Goal: Task Accomplishment & Management: Manage account settings

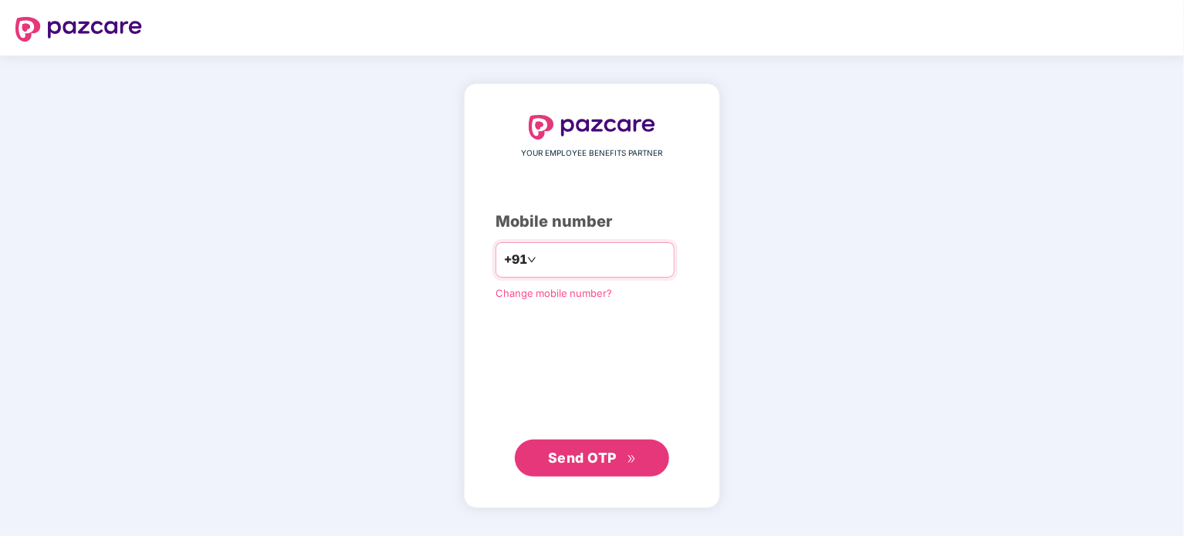
click at [548, 260] on input "number" at bounding box center [602, 260] width 127 height 25
type input "**********"
click at [574, 459] on span "Send OTP" at bounding box center [582, 457] width 69 height 16
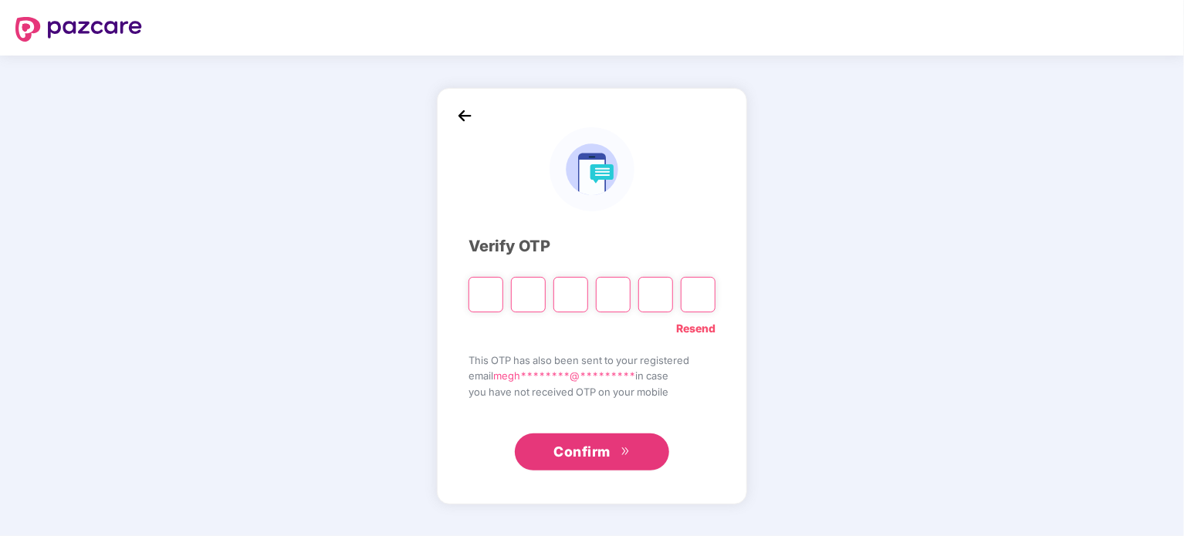
type input "*"
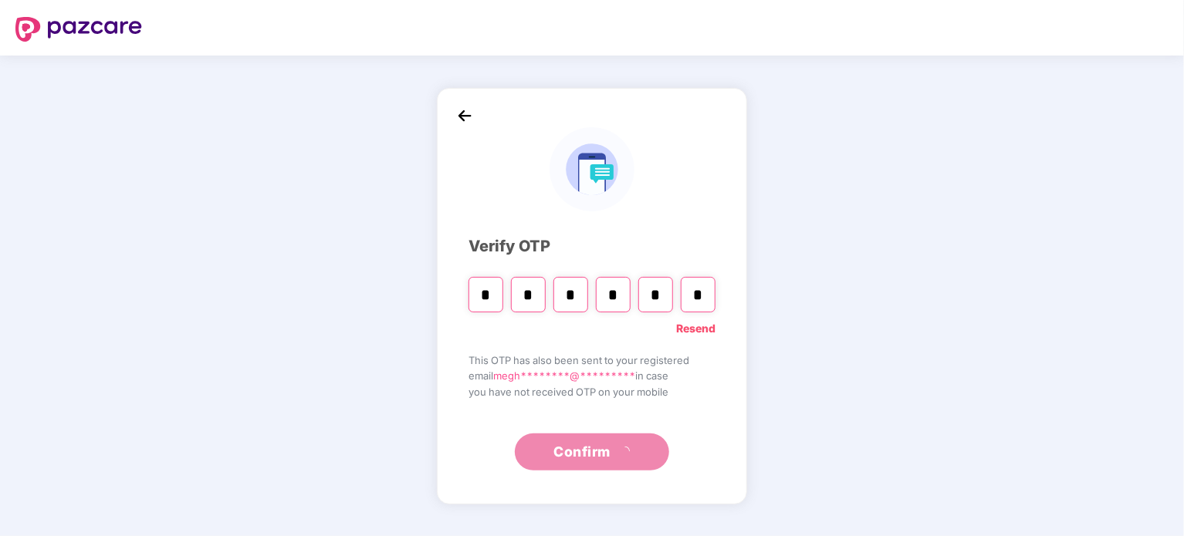
type input "*"
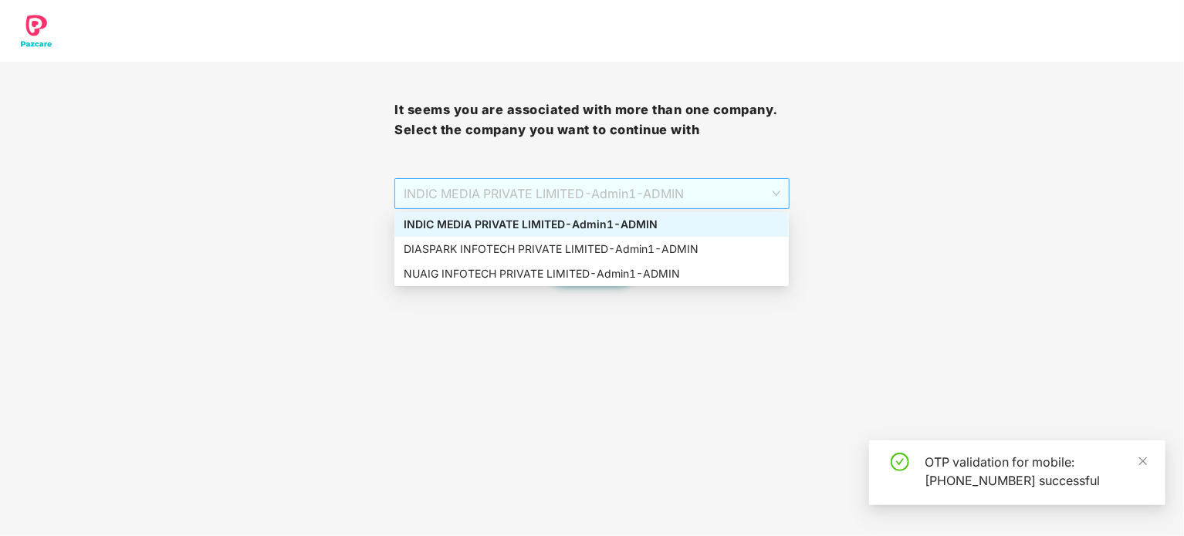
click at [777, 188] on span "INDIC MEDIA PRIVATE LIMITED - Admin1 - ADMIN" at bounding box center [592, 193] width 376 height 29
click at [539, 249] on div "DIASPARK INFOTECH PRIVATE LIMITED - Admin1 - ADMIN" at bounding box center [592, 249] width 376 height 17
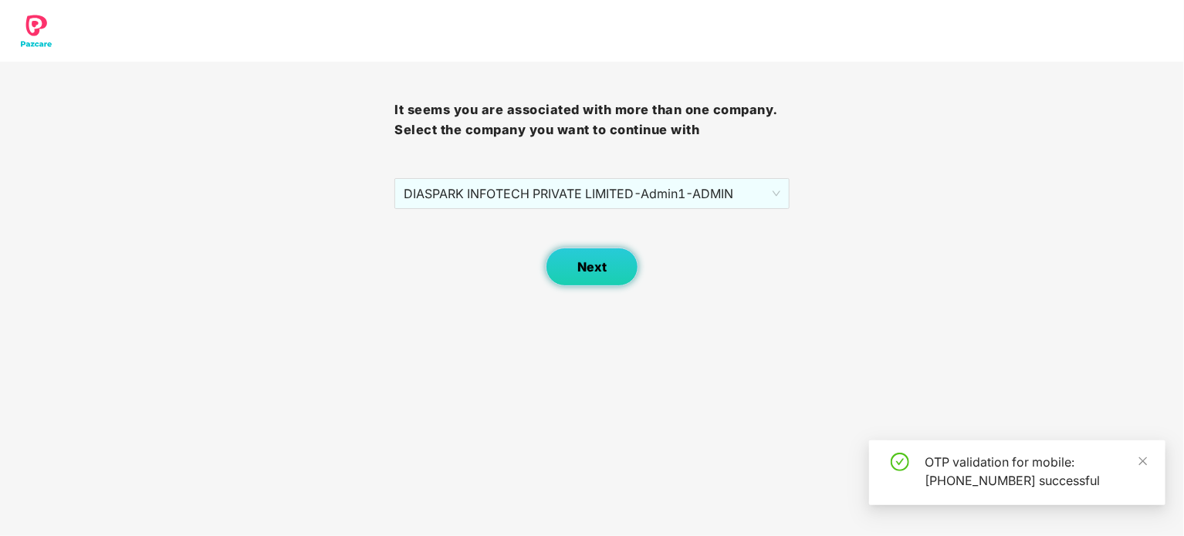
click at [593, 271] on span "Next" at bounding box center [591, 267] width 29 height 15
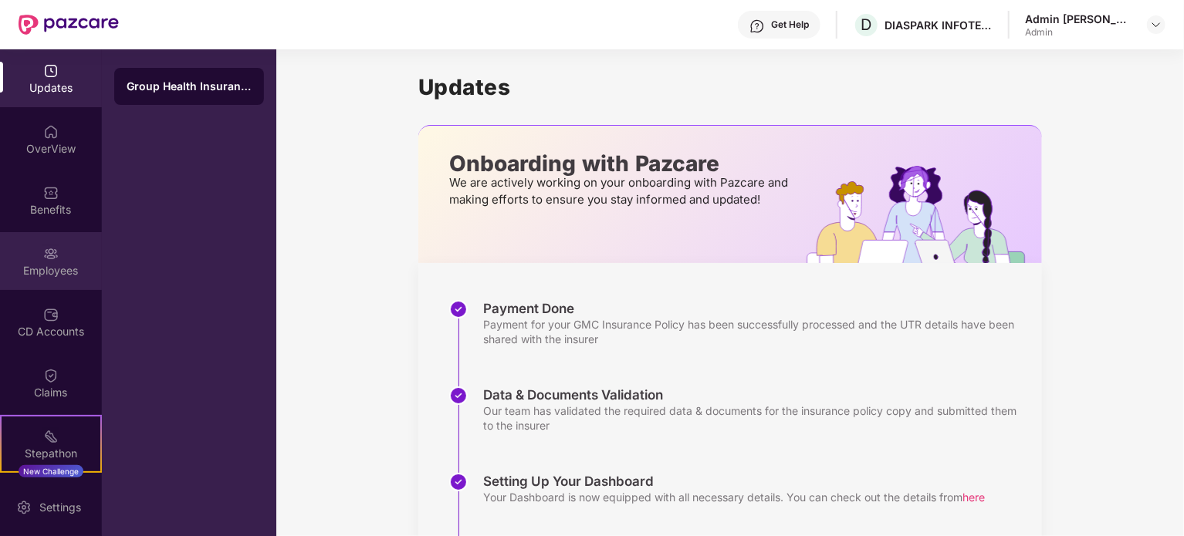
click at [49, 263] on div "Employees" at bounding box center [51, 270] width 102 height 15
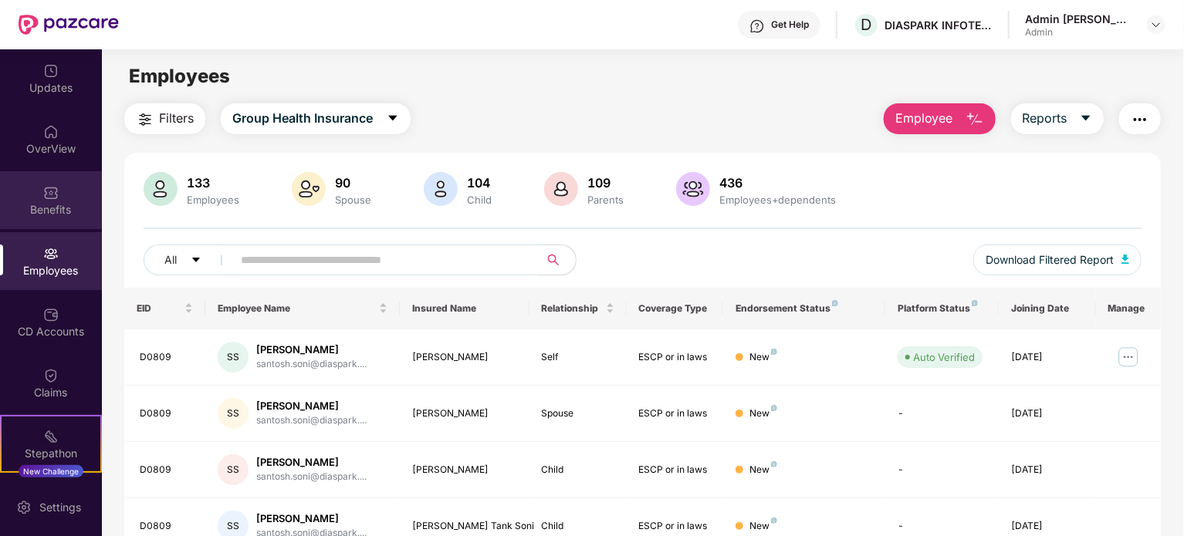
click at [52, 203] on div "Benefits" at bounding box center [51, 209] width 102 height 15
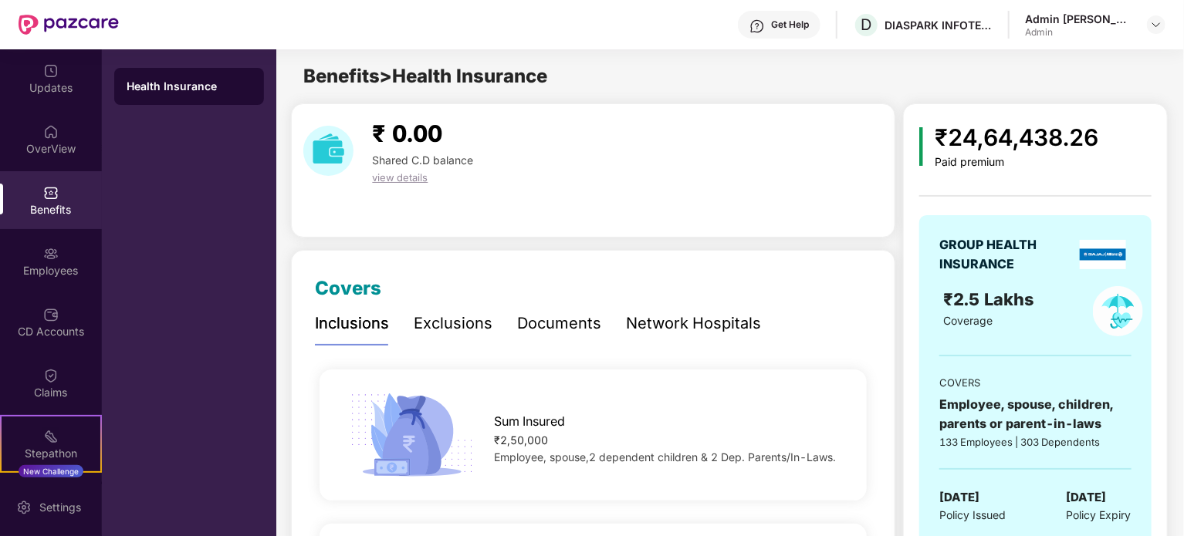
click at [826, 154] on div "₹ 0.00 Shared C.D balance view details" at bounding box center [593, 151] width 592 height 70
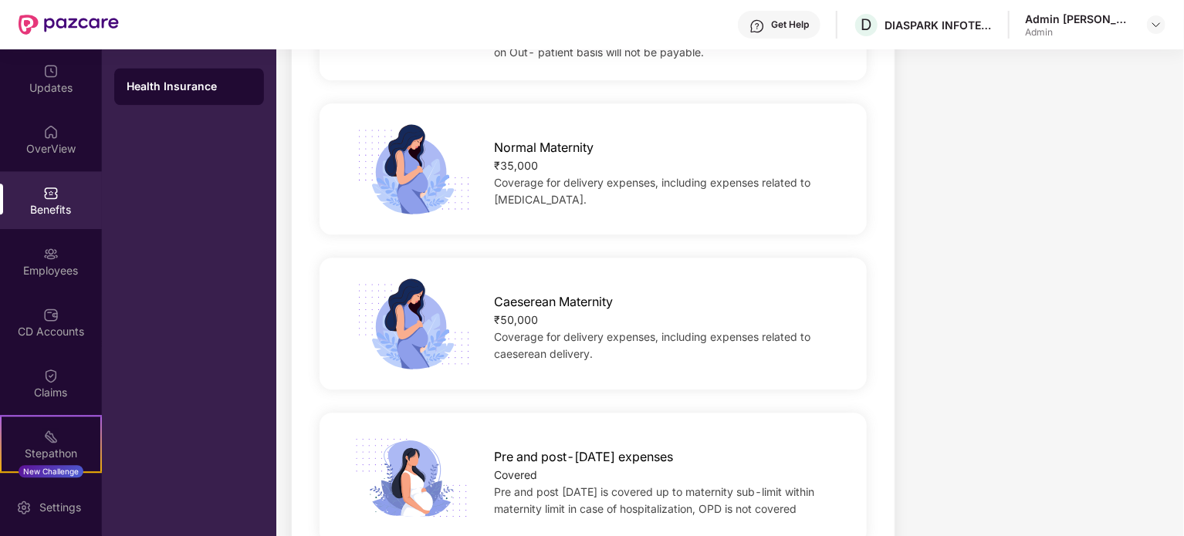
scroll to position [1852, 0]
